Goal: Transaction & Acquisition: Subscribe to service/newsletter

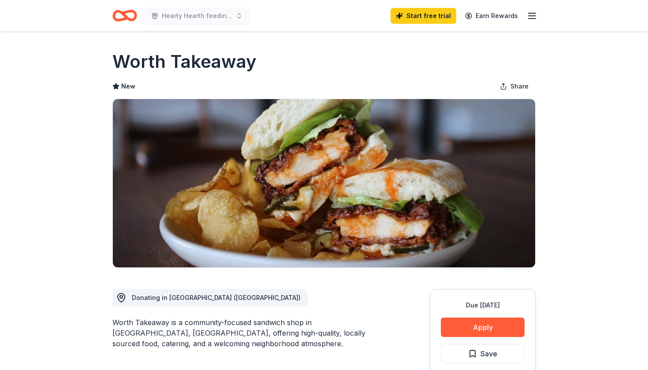
click at [124, 19] on icon "Home" at bounding box center [121, 15] width 14 height 9
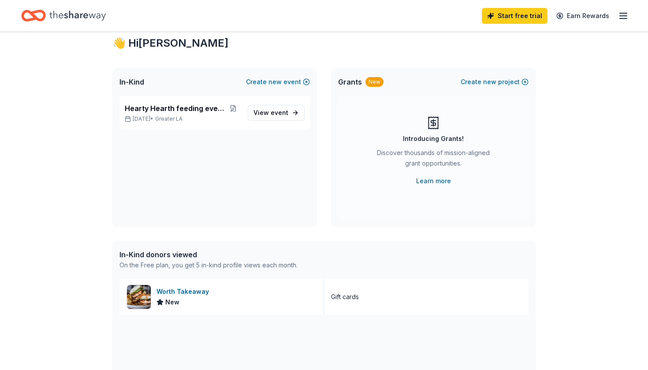
scroll to position [24, 0]
click at [269, 118] on span "View event" at bounding box center [271, 113] width 35 height 11
click at [187, 112] on span "Hearty Hearth feeding every belly" at bounding box center [175, 108] width 101 height 11
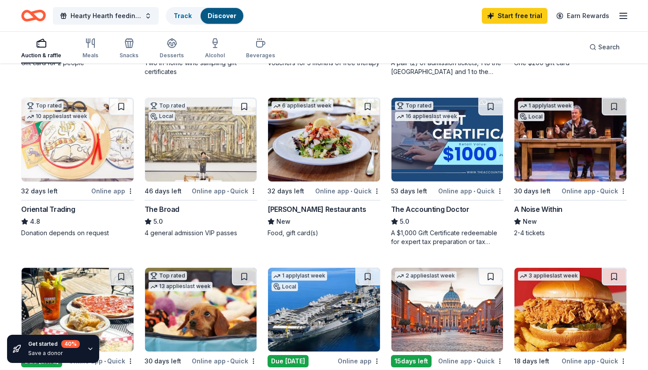
scroll to position [238, 0]
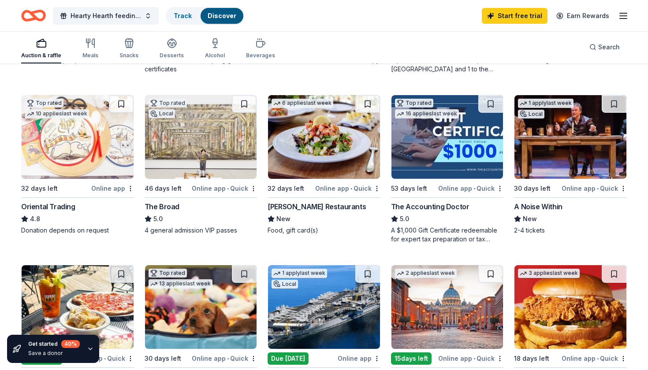
click at [52, 207] on div "Oriental Trading" at bounding box center [48, 206] width 54 height 11
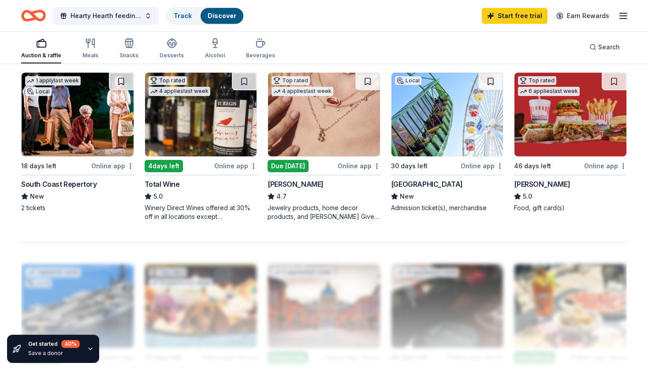
scroll to position [604, 0]
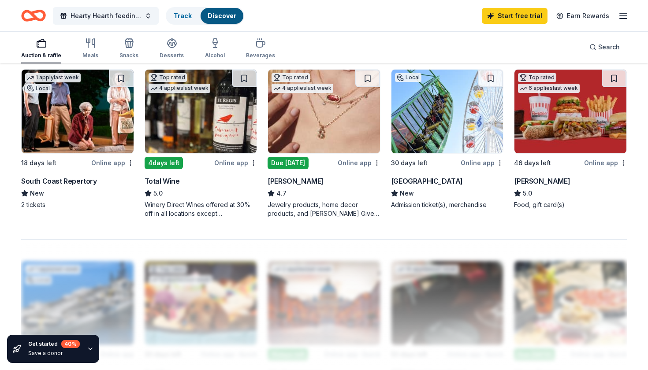
click at [219, 193] on div "5.0" at bounding box center [201, 193] width 113 height 11
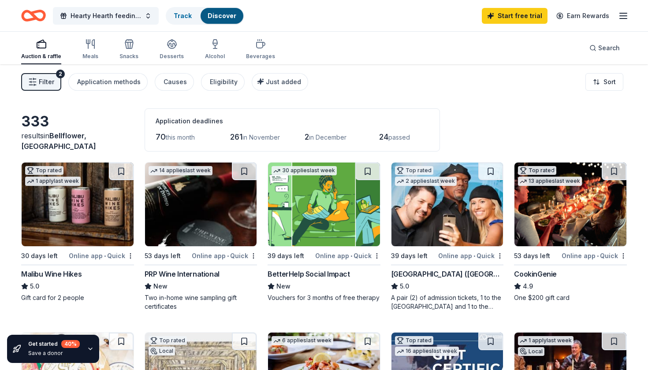
scroll to position [0, 0]
click at [88, 55] on div "Meals" at bounding box center [90, 56] width 16 height 7
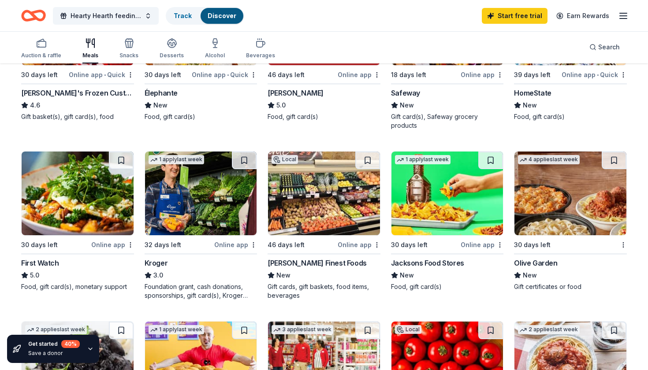
scroll to position [351, 0]
click at [219, 50] on div "Alcohol" at bounding box center [215, 48] width 20 height 21
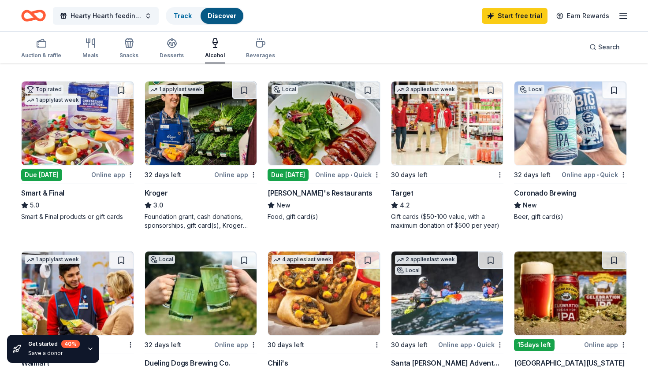
scroll to position [422, 0]
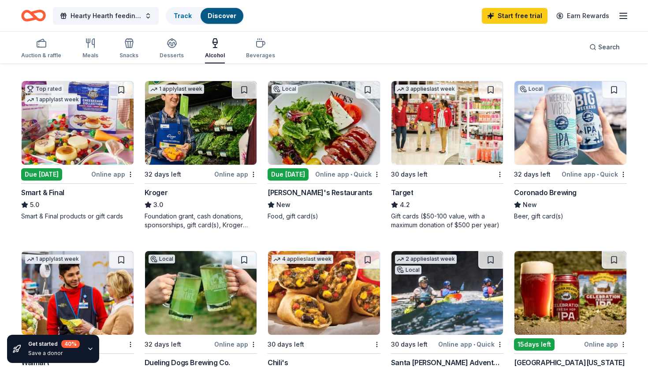
click at [71, 147] on img at bounding box center [78, 123] width 112 height 84
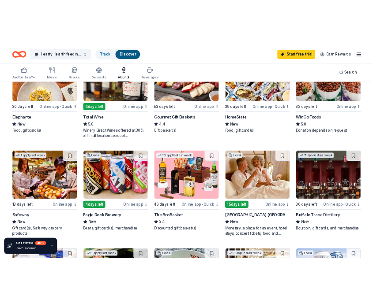
scroll to position [155, 0]
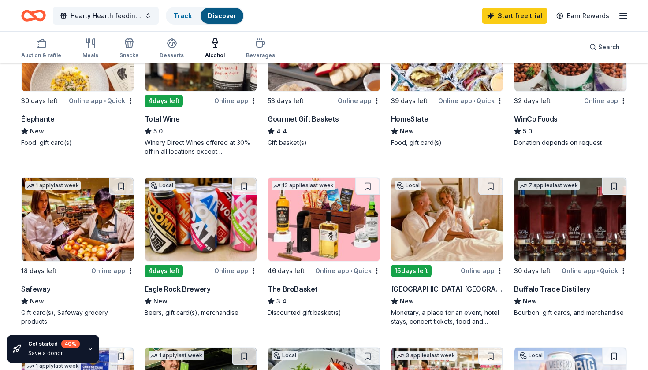
click at [317, 228] on img at bounding box center [324, 220] width 112 height 84
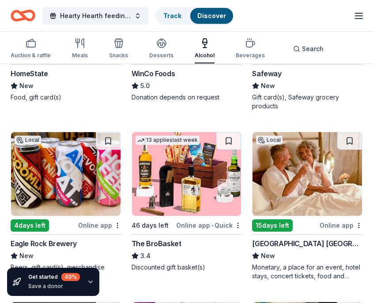
scroll to position [369, 0]
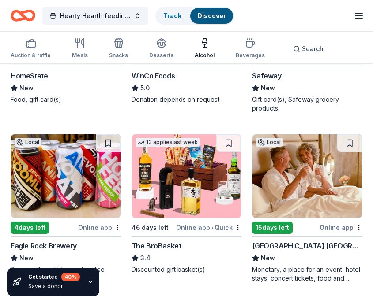
click at [321, 192] on img at bounding box center [306, 176] width 109 height 84
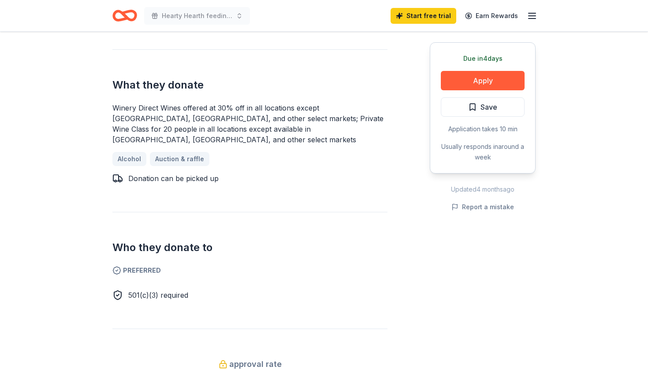
scroll to position [351, 0]
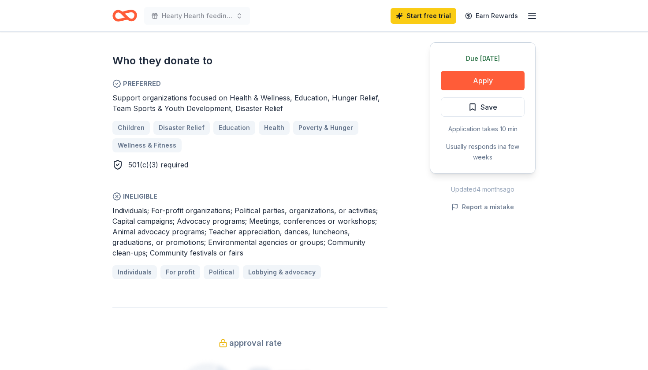
scroll to position [494, 0]
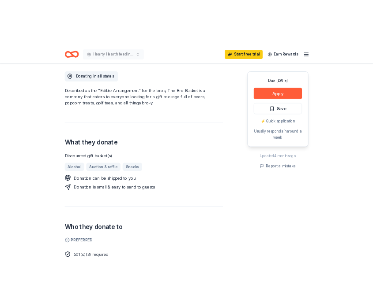
scroll to position [242, 0]
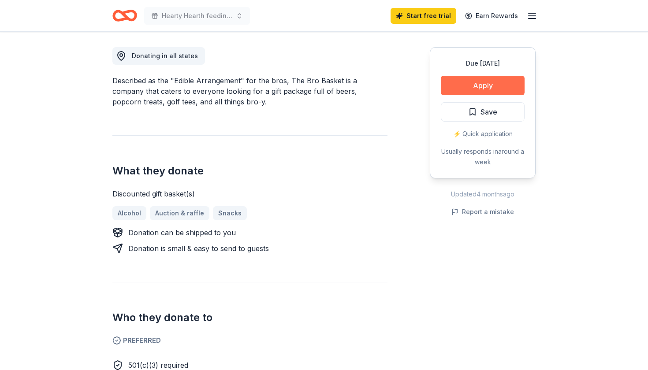
click at [466, 91] on button "Apply" at bounding box center [483, 85] width 84 height 19
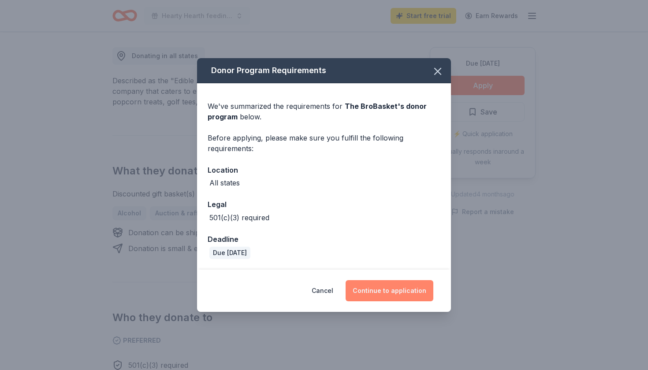
click at [391, 295] on button "Continue to application" at bounding box center [390, 290] width 88 height 21
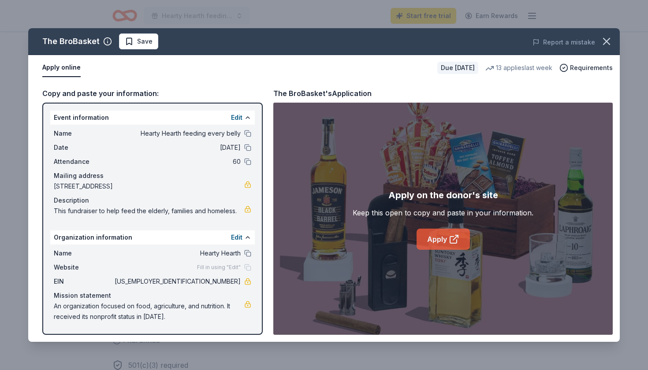
click at [438, 245] on link "Apply" at bounding box center [443, 239] width 53 height 21
click at [613, 43] on button "button" at bounding box center [606, 41] width 19 height 19
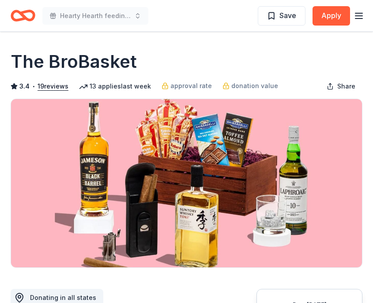
scroll to position [0, 0]
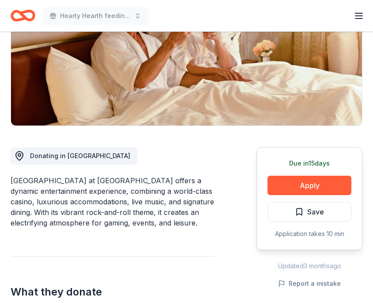
scroll to position [193, 0]
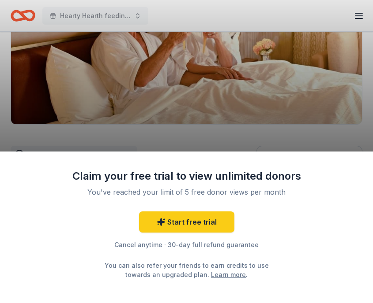
click at [186, 108] on div "Claim your free trial to view unlimited donors You've reached your limit of 5 f…" at bounding box center [186, 151] width 373 height 303
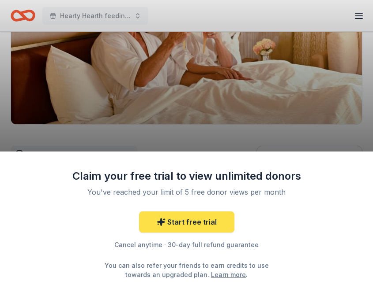
click at [176, 223] on link "Start free trial" at bounding box center [186, 222] width 95 height 21
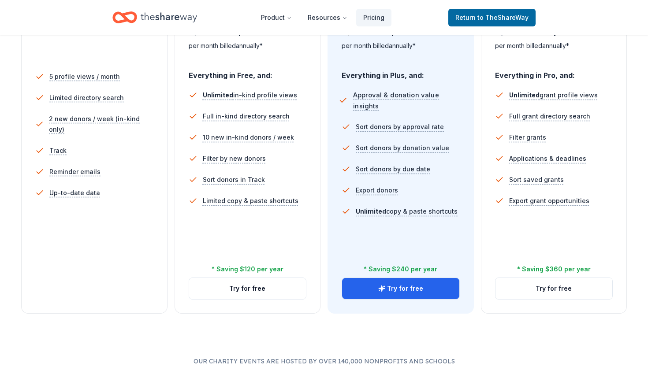
scroll to position [239, 0]
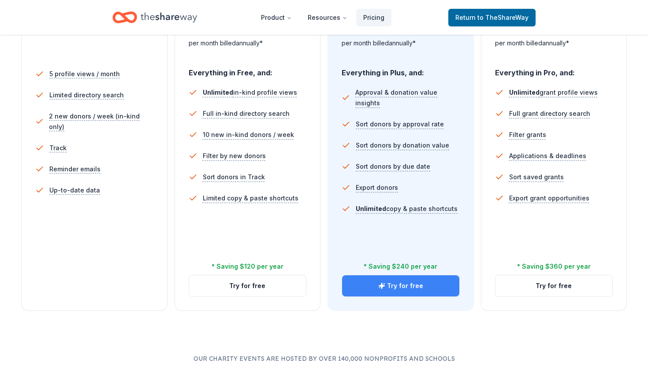
click at [372, 287] on button "Try for free" at bounding box center [400, 286] width 117 height 21
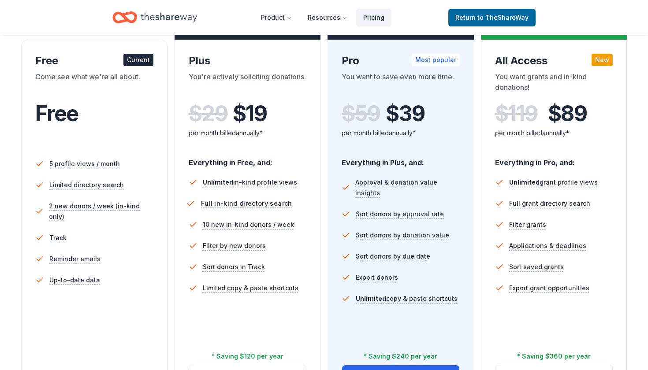
scroll to position [104, 0]
